Goal: Task Accomplishment & Management: Use online tool/utility

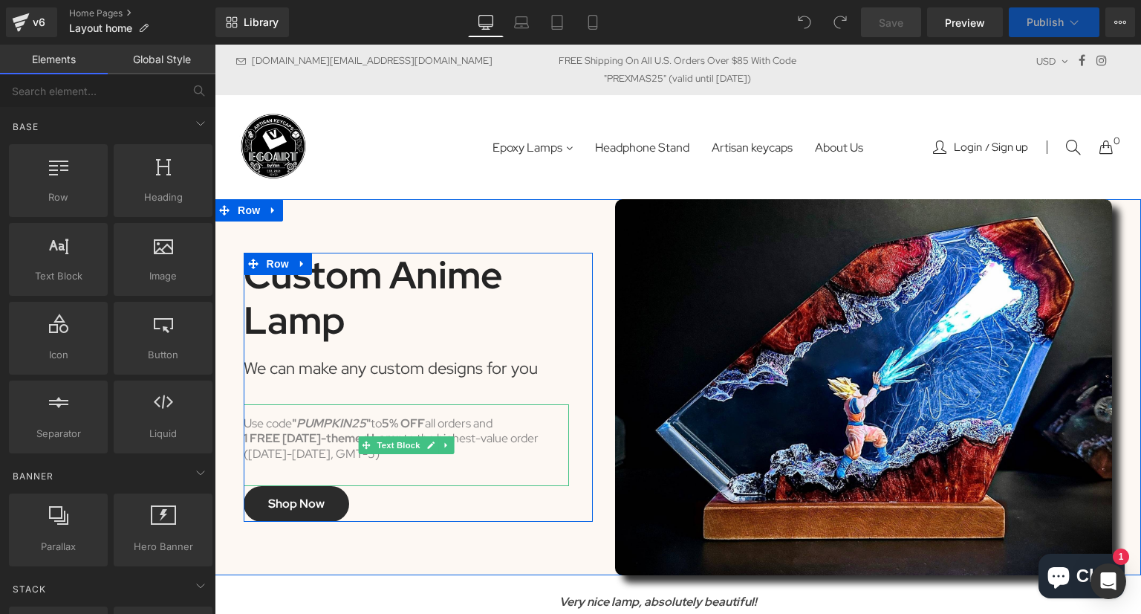
drag, startPoint x: 388, startPoint y: 437, endPoint x: 495, endPoint y: 445, distance: 107.3
click at [388, 437] on span "Text Block" at bounding box center [398, 445] width 49 height 18
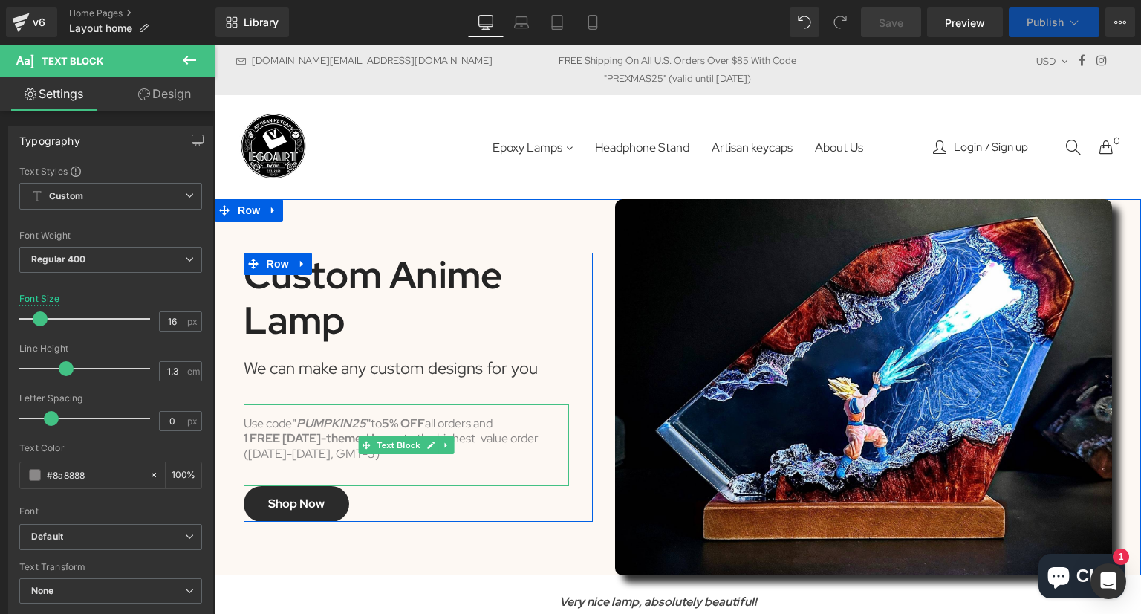
click at [495, 445] on div "1 FREE [DATE]-themed Lamp to the highest-value order" at bounding box center [406, 439] width 325 height 16
click at [346, 444] on strong "1 FREE [DATE]-themed Lamp" at bounding box center [324, 438] width 160 height 16
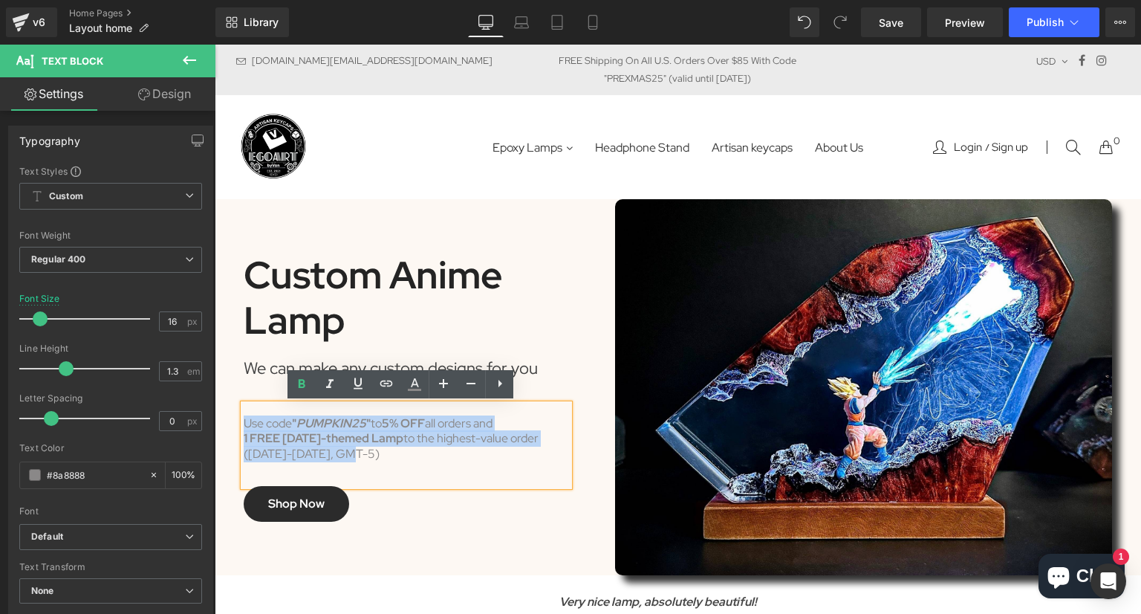
drag, startPoint x: 350, startPoint y: 458, endPoint x: 238, endPoint y: 416, distance: 119.9
click at [244, 416] on div "Use code " PUMPKIN25 " to 5% OFF all orders and 1 FREE [DATE]-themed Lamp to th…" at bounding box center [406, 445] width 325 height 82
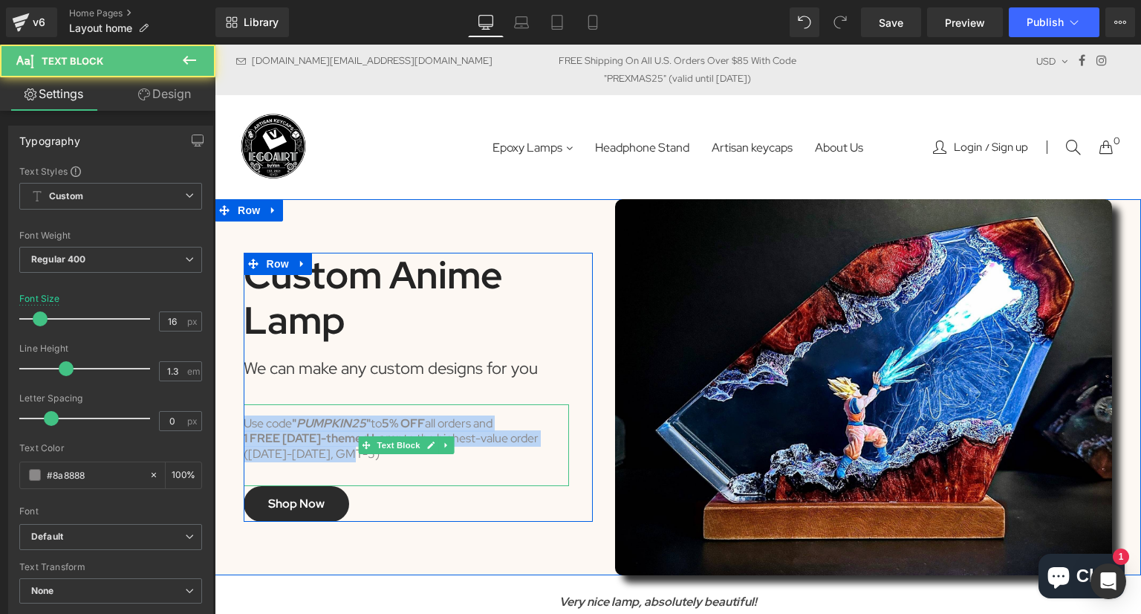
click at [348, 455] on div "([DATE]-[DATE], GMT-5)" at bounding box center [406, 455] width 325 height 16
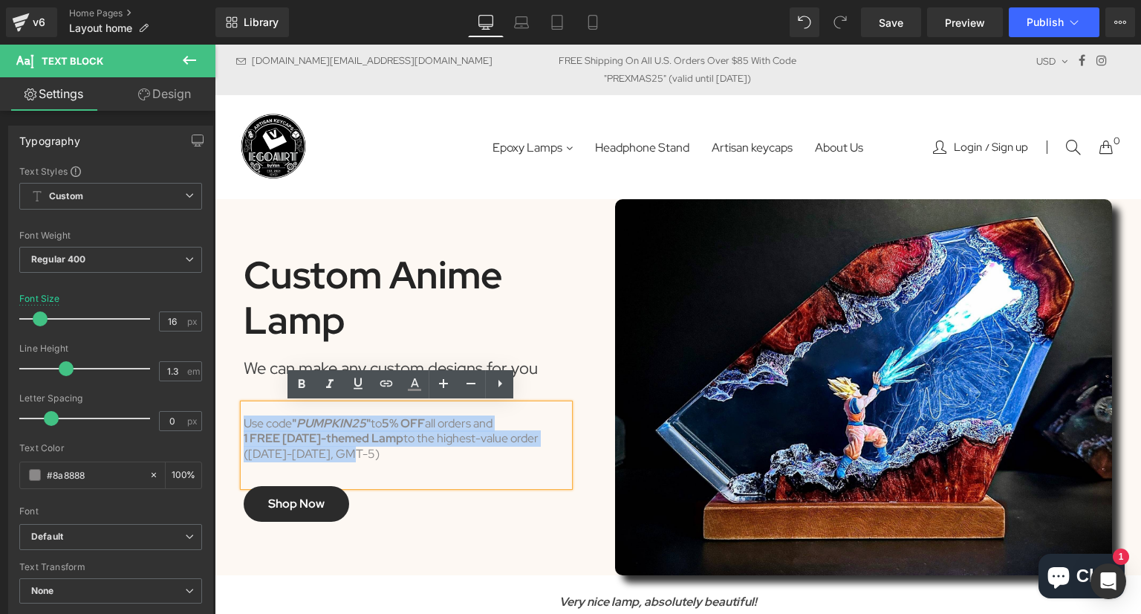
drag, startPoint x: 348, startPoint y: 455, endPoint x: 241, endPoint y: 425, distance: 112.0
click at [244, 425] on div "Use code " PUMPKIN25 " to 5% OFF all orders and 1 FREE [DATE]-themed Lamp to th…" at bounding box center [406, 445] width 325 height 82
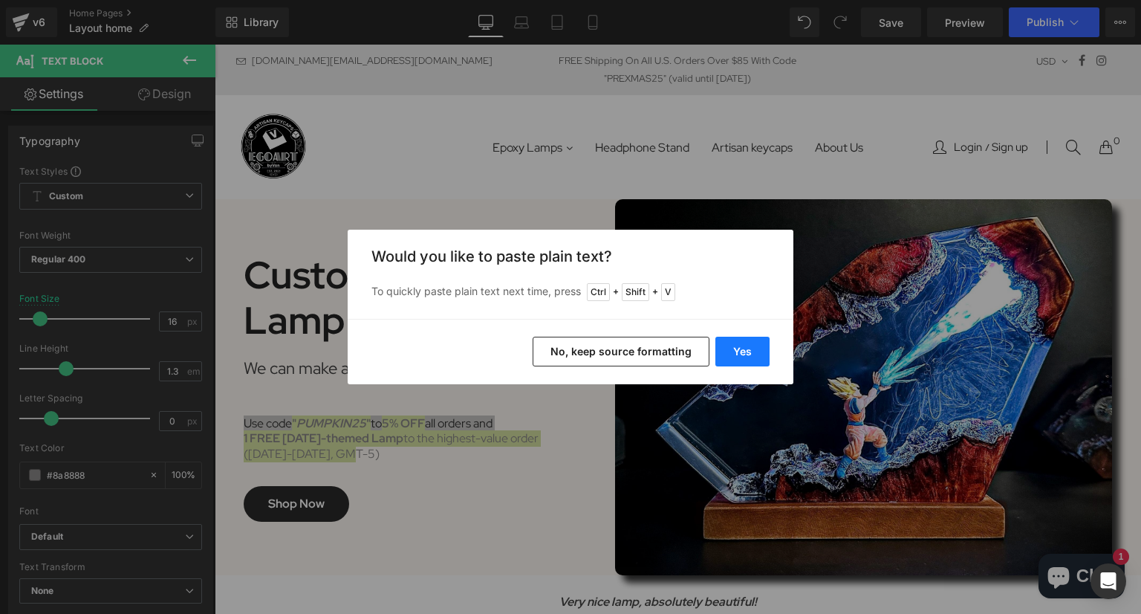
click at [743, 354] on button "Yes" at bounding box center [743, 352] width 54 height 30
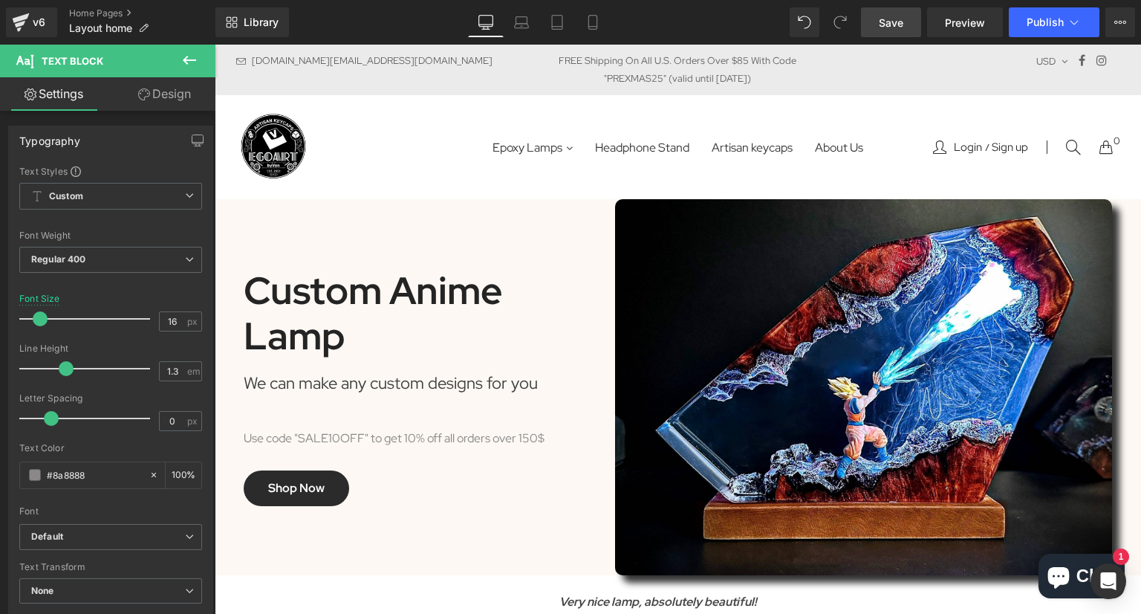
click at [895, 22] on span "Save" at bounding box center [891, 23] width 25 height 16
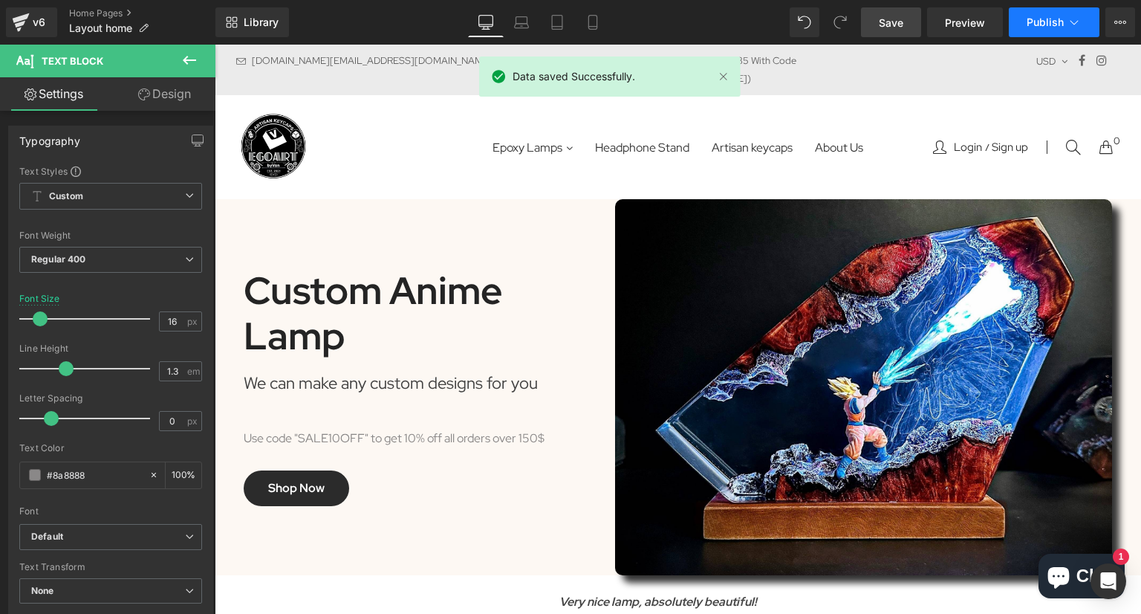
click at [1036, 19] on span "Publish" at bounding box center [1045, 22] width 37 height 12
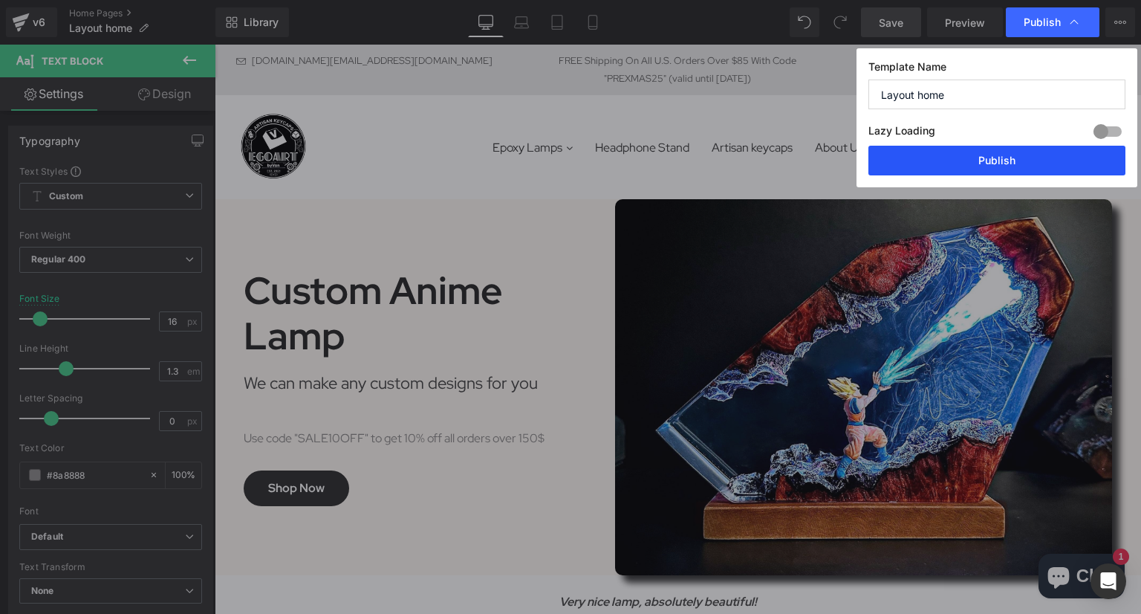
drag, startPoint x: 992, startPoint y: 158, endPoint x: 906, endPoint y: 81, distance: 115.2
click at [992, 158] on button "Publish" at bounding box center [997, 161] width 257 height 30
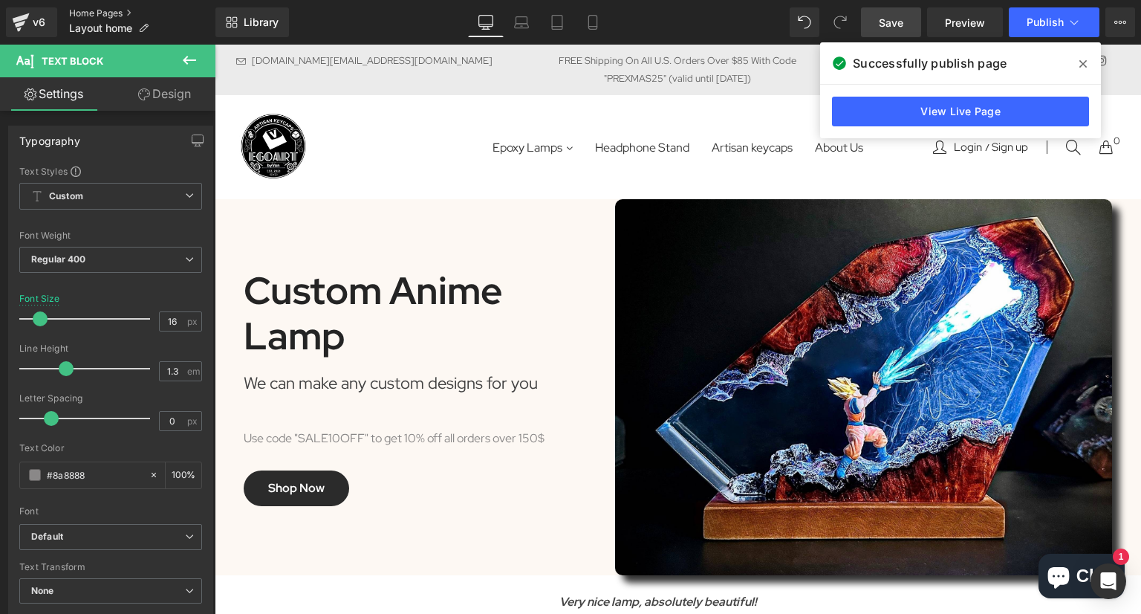
click at [104, 9] on link "Home Pages" at bounding box center [142, 13] width 146 height 12
